Goal: Task Accomplishment & Management: Manage account settings

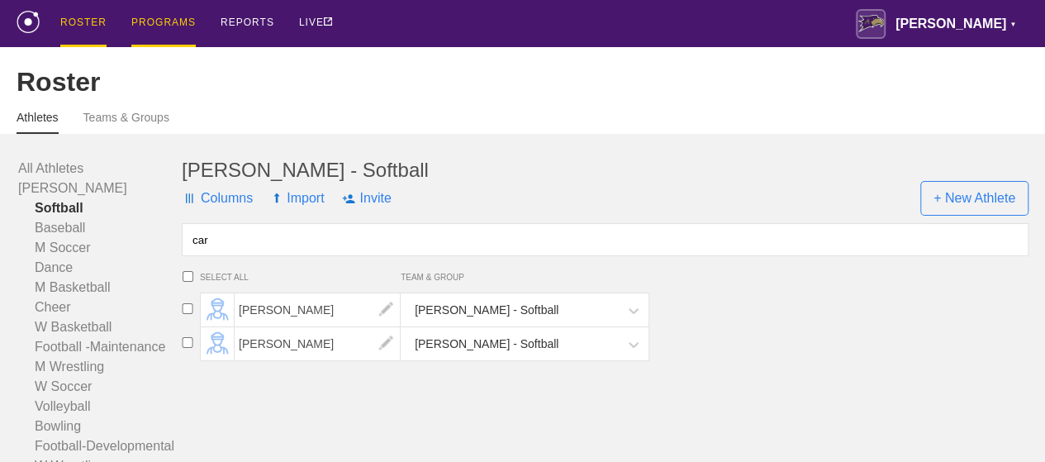
click at [149, 20] on div "PROGRAMS" at bounding box center [163, 23] width 64 height 47
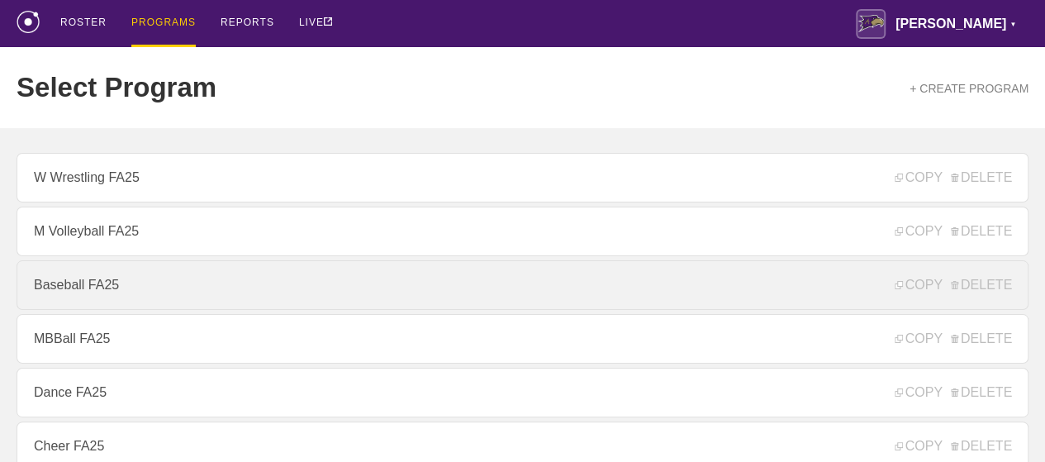
click at [120, 282] on link "Baseball FA25" at bounding box center [523, 285] width 1012 height 50
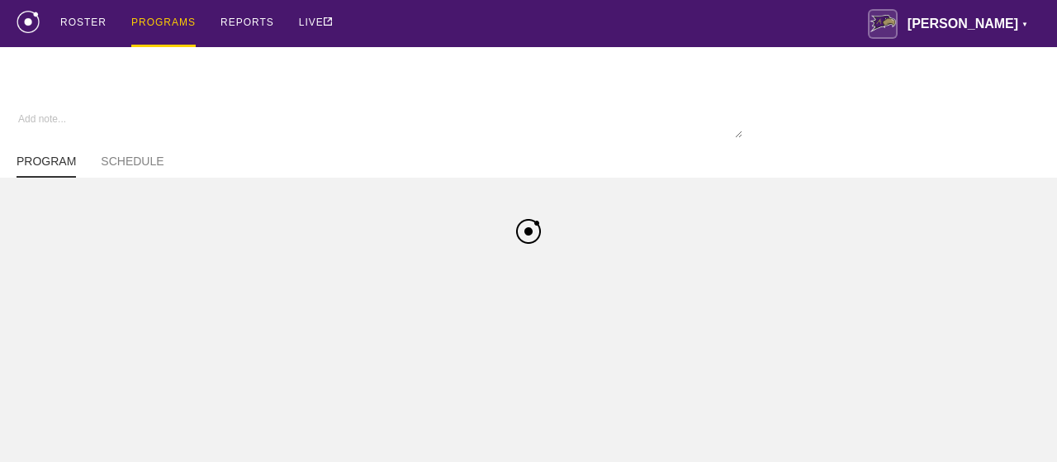
type textarea "x"
type input "Baseball FA25"
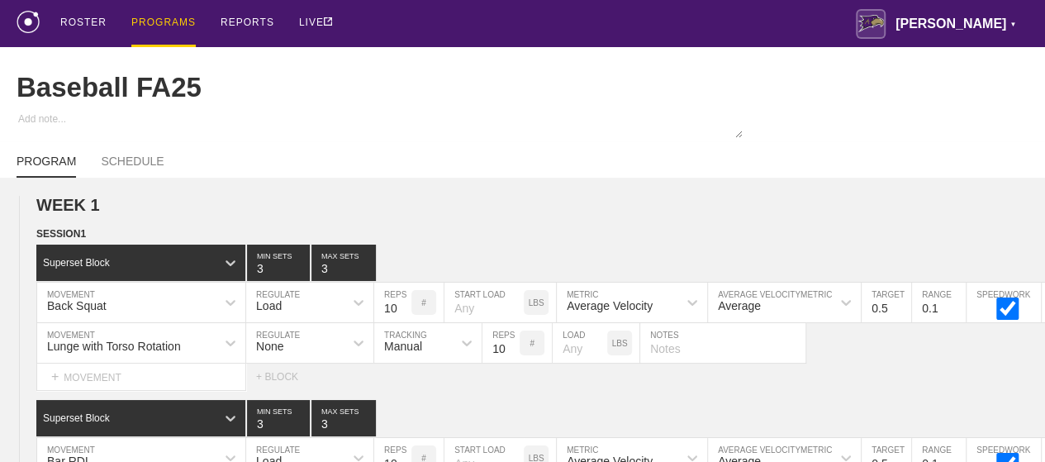
click at [160, 21] on div "PROGRAMS" at bounding box center [163, 23] width 64 height 47
